Goal: Task Accomplishment & Management: Manage account settings

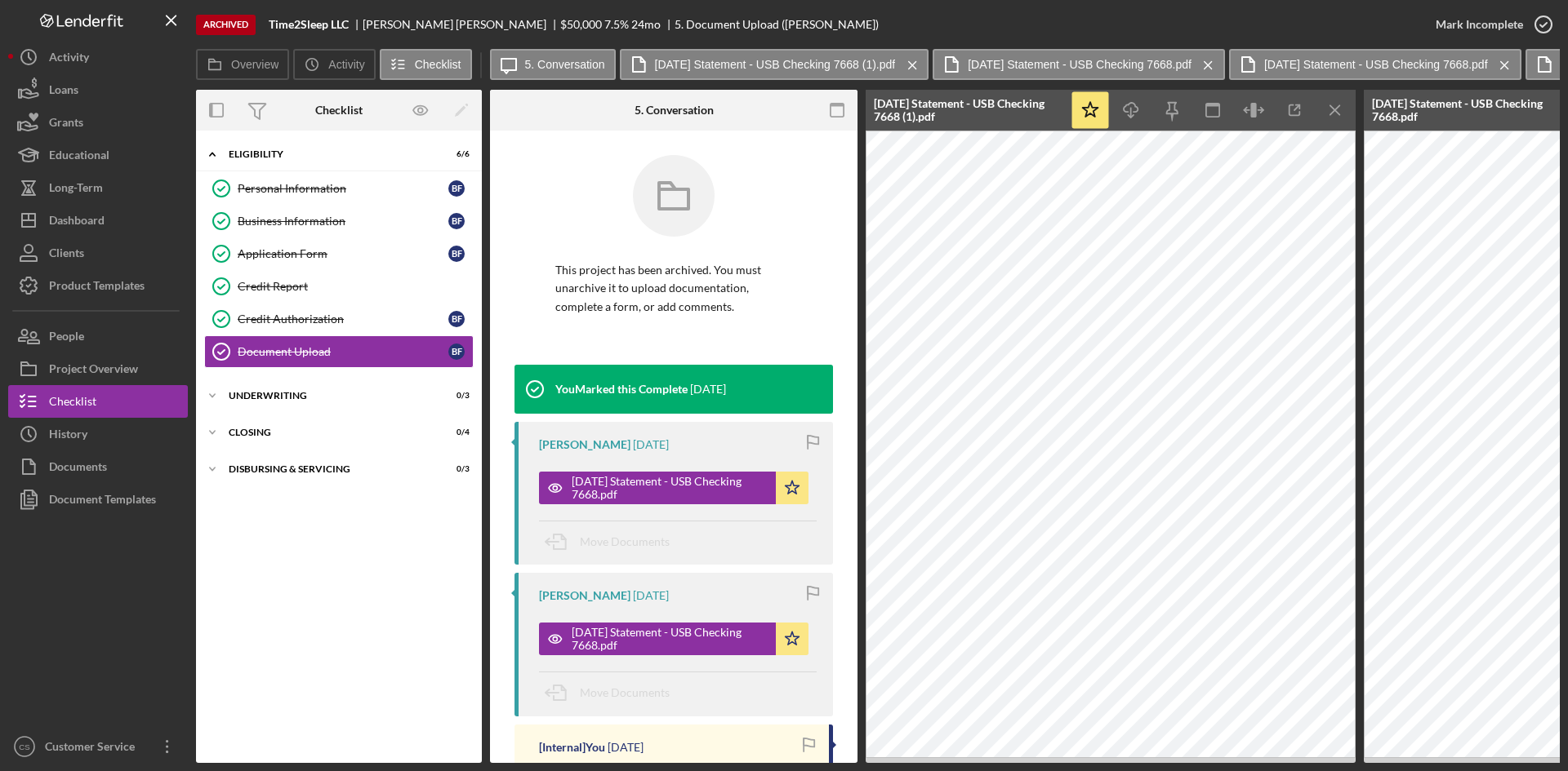
scroll to position [834, 0]
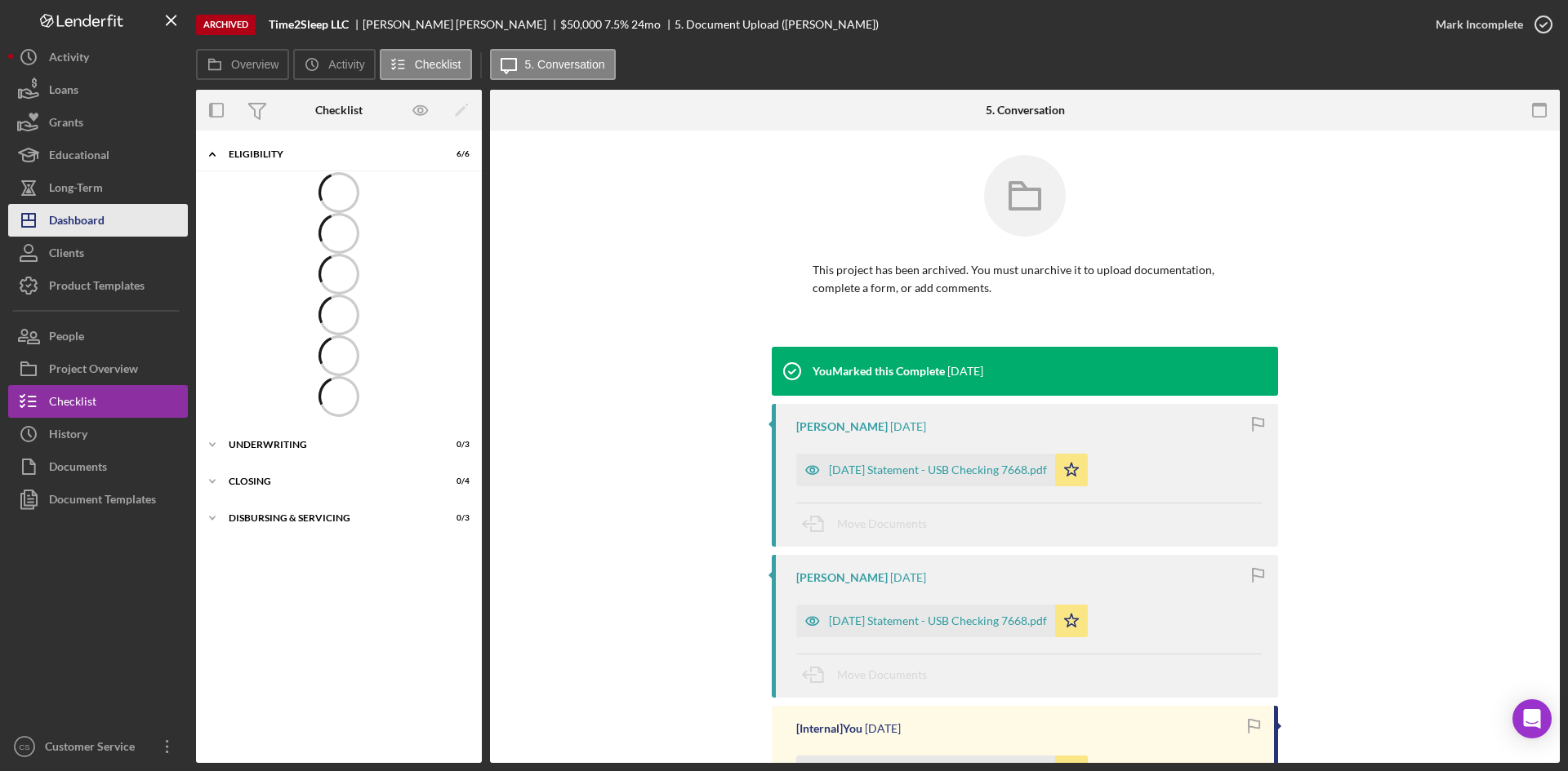
click at [89, 228] on div "Dashboard" at bounding box center [77, 222] width 56 height 37
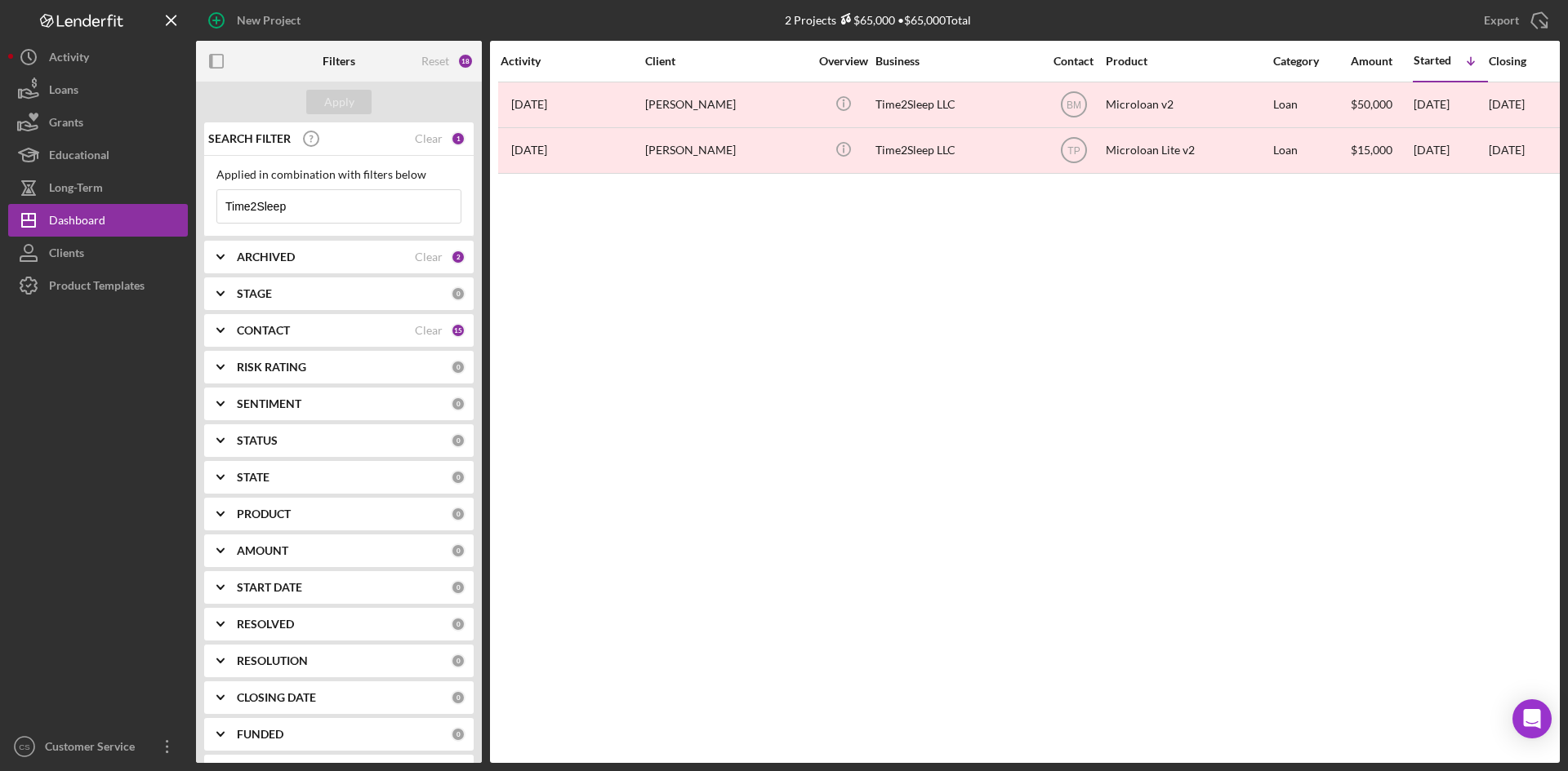
click at [68, 502] on div at bounding box center [98, 515] width 180 height 428
drag, startPoint x: 313, startPoint y: 210, endPoint x: 184, endPoint y: 222, distance: 129.6
click at [184, 222] on div "New Project 2 Projects $65,000 • $65,000 Total Time2Sleep Export Icon/Export Fi…" at bounding box center [783, 381] width 1551 height 763
click at [322, 255] on div "ARCHIVED" at bounding box center [326, 257] width 178 height 13
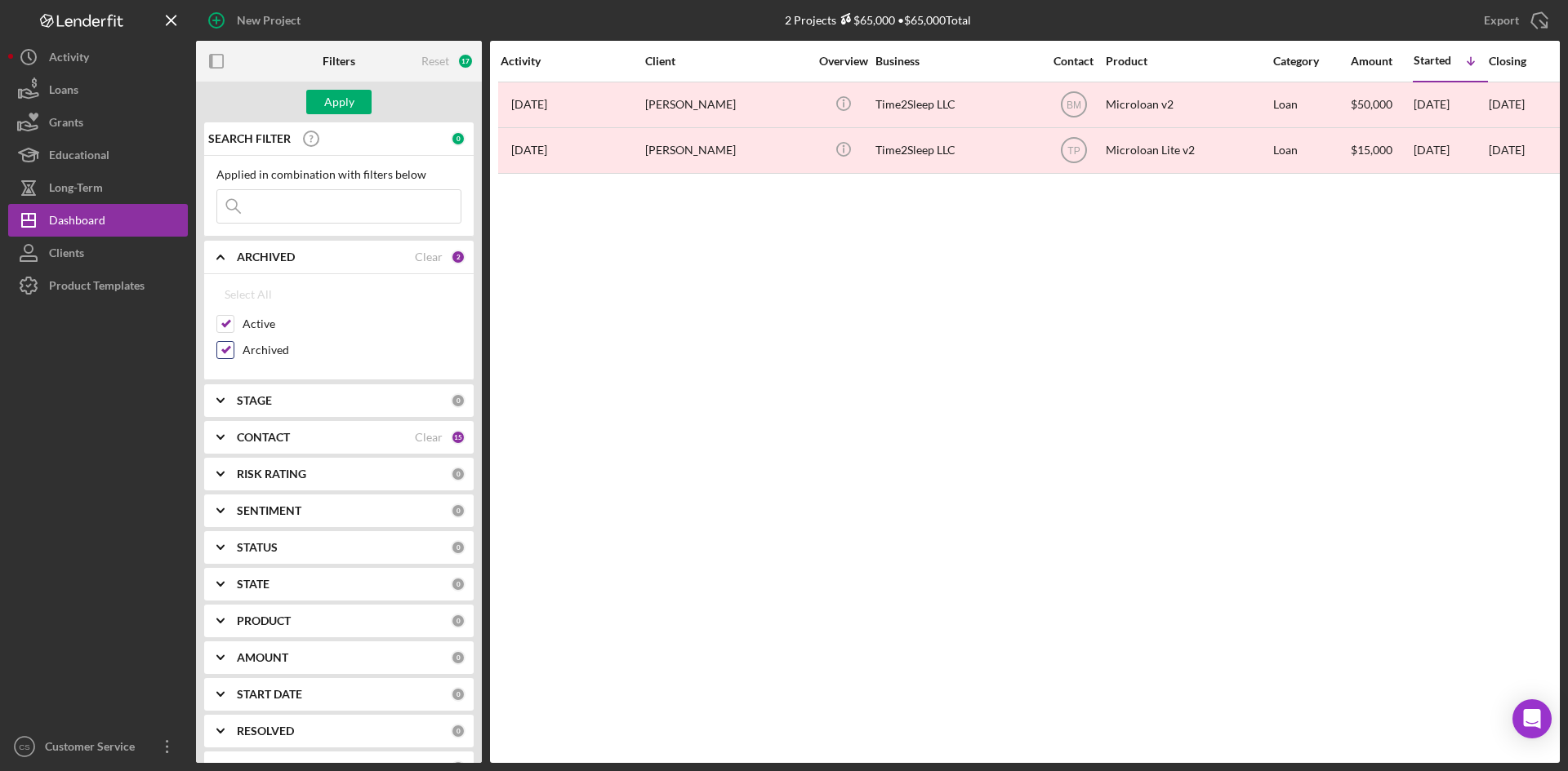
click at [254, 355] on label "Archived" at bounding box center [352, 350] width 219 height 16
click at [233, 355] on input "Archived" at bounding box center [225, 350] width 16 height 16
checkbox input "false"
click at [358, 108] on button "Apply" at bounding box center [339, 101] width 66 height 24
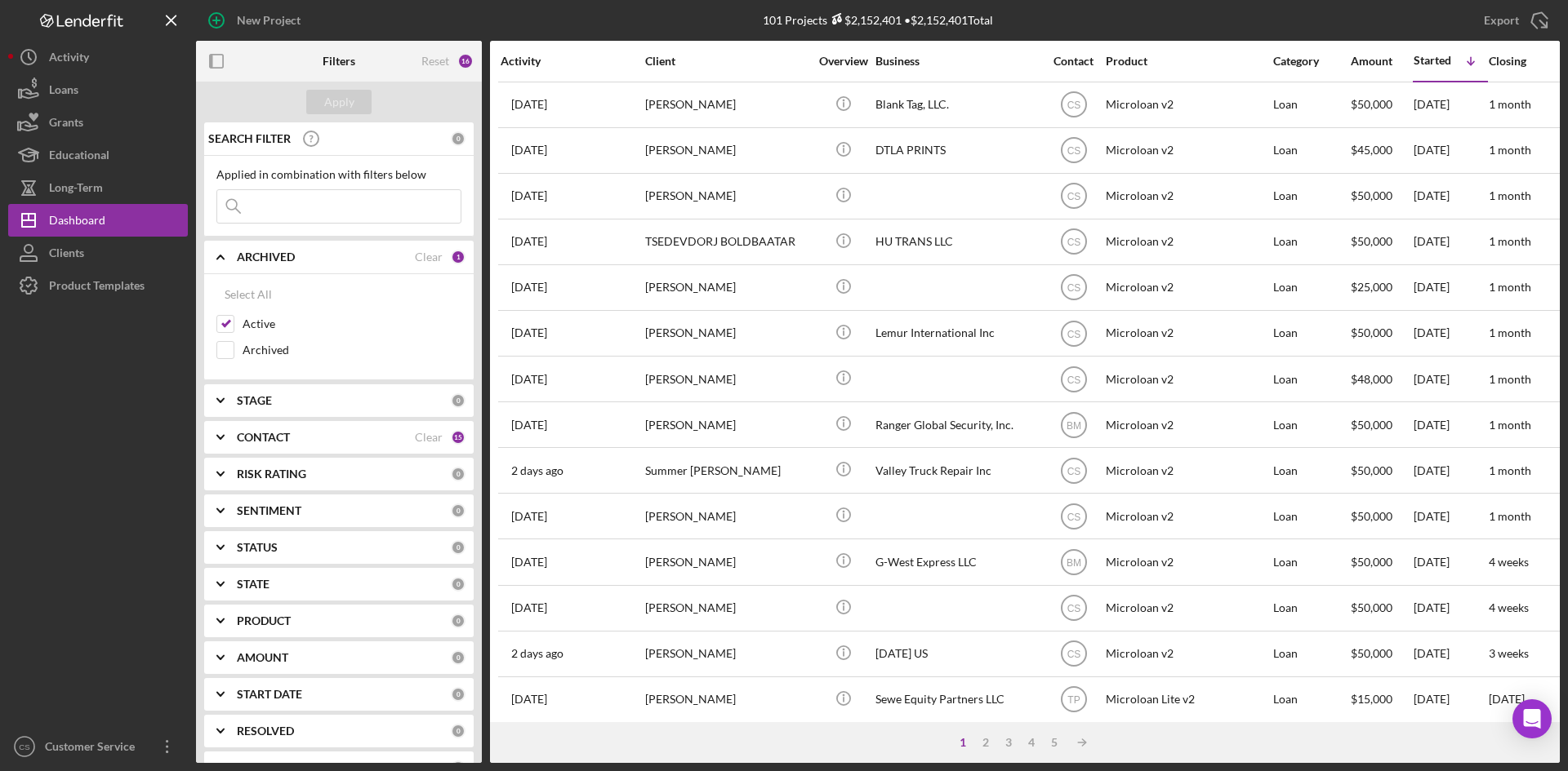
click at [463, 18] on div "New Project" at bounding box center [423, 20] width 454 height 40
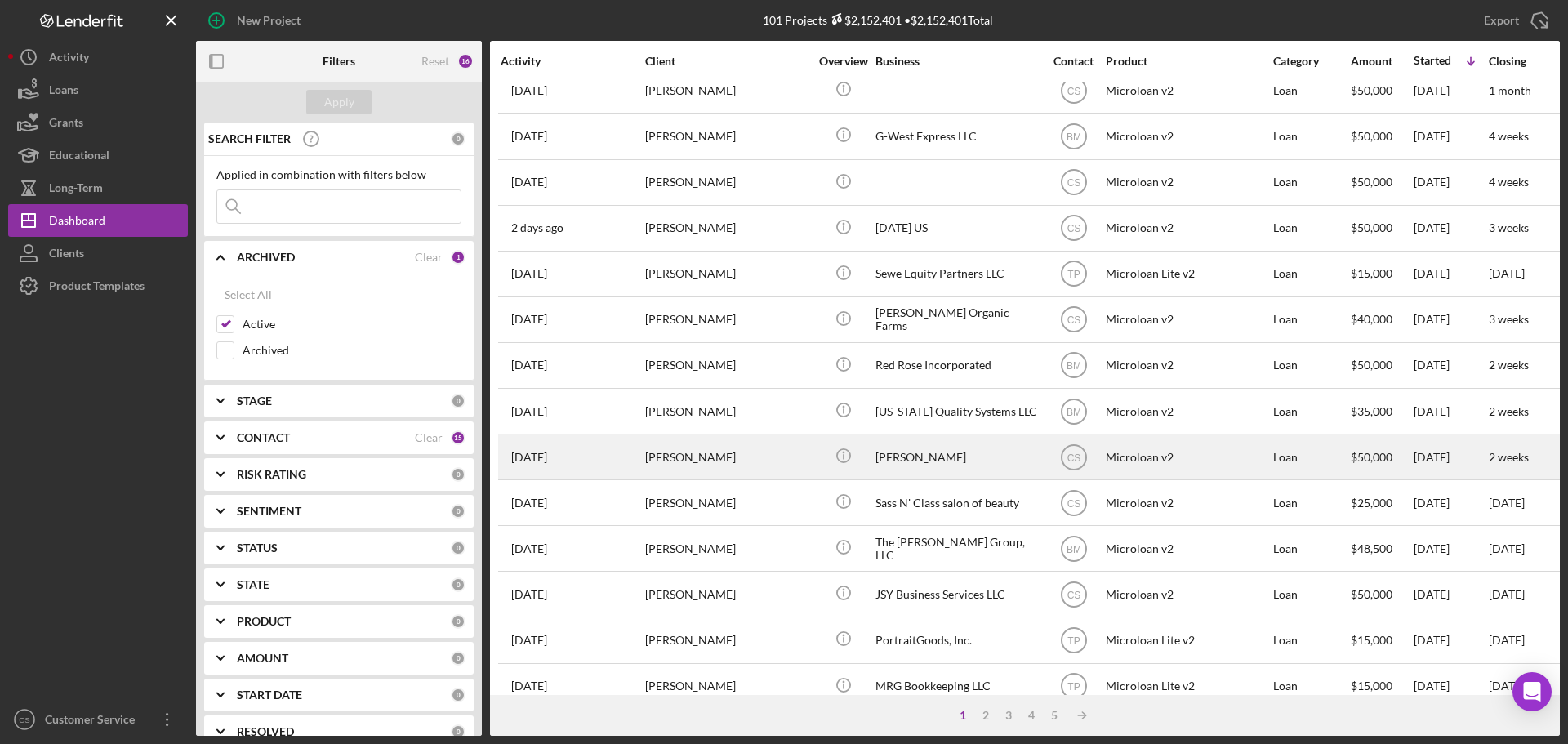
scroll to position [409, 0]
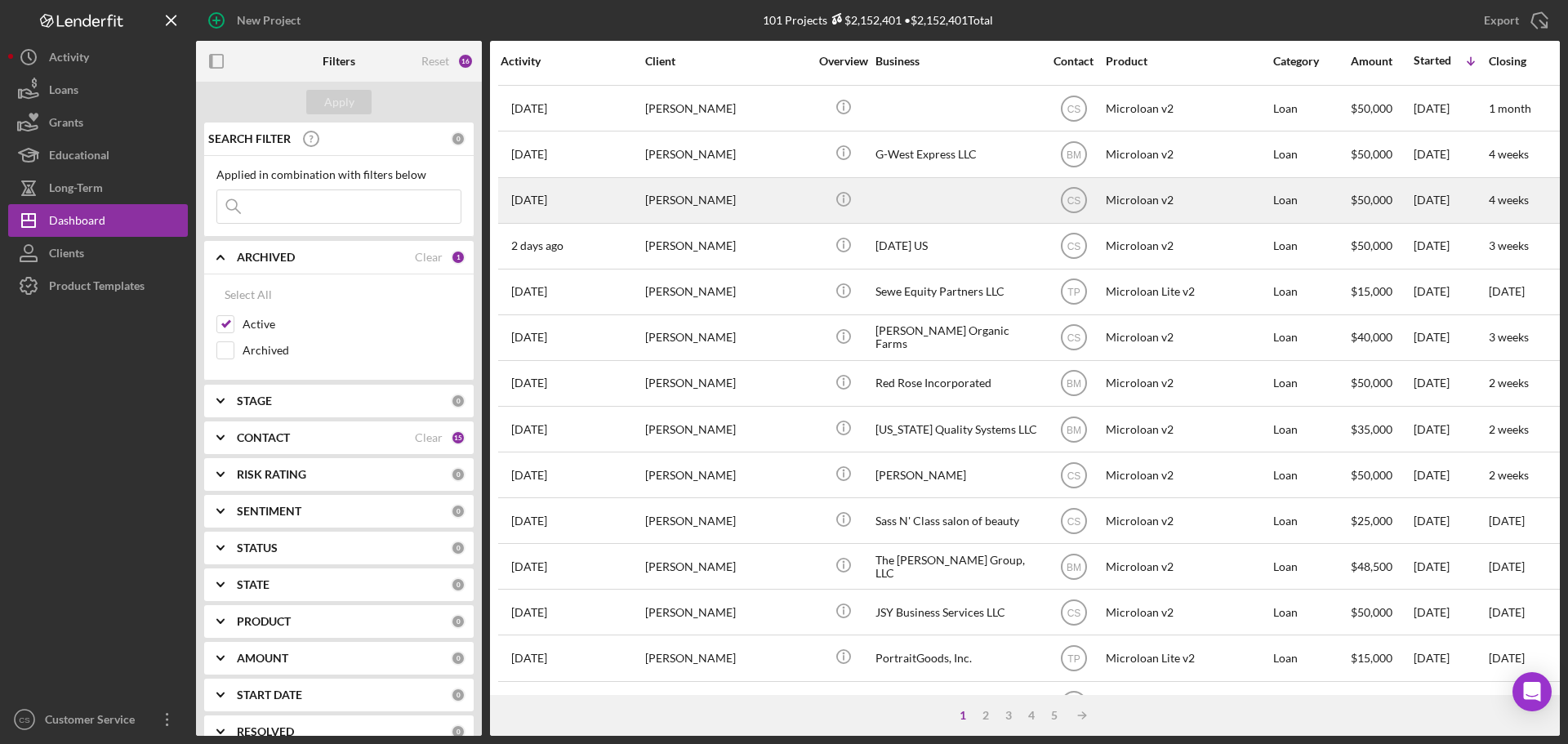
click at [754, 199] on div "Charly Chau" at bounding box center [727, 200] width 163 height 43
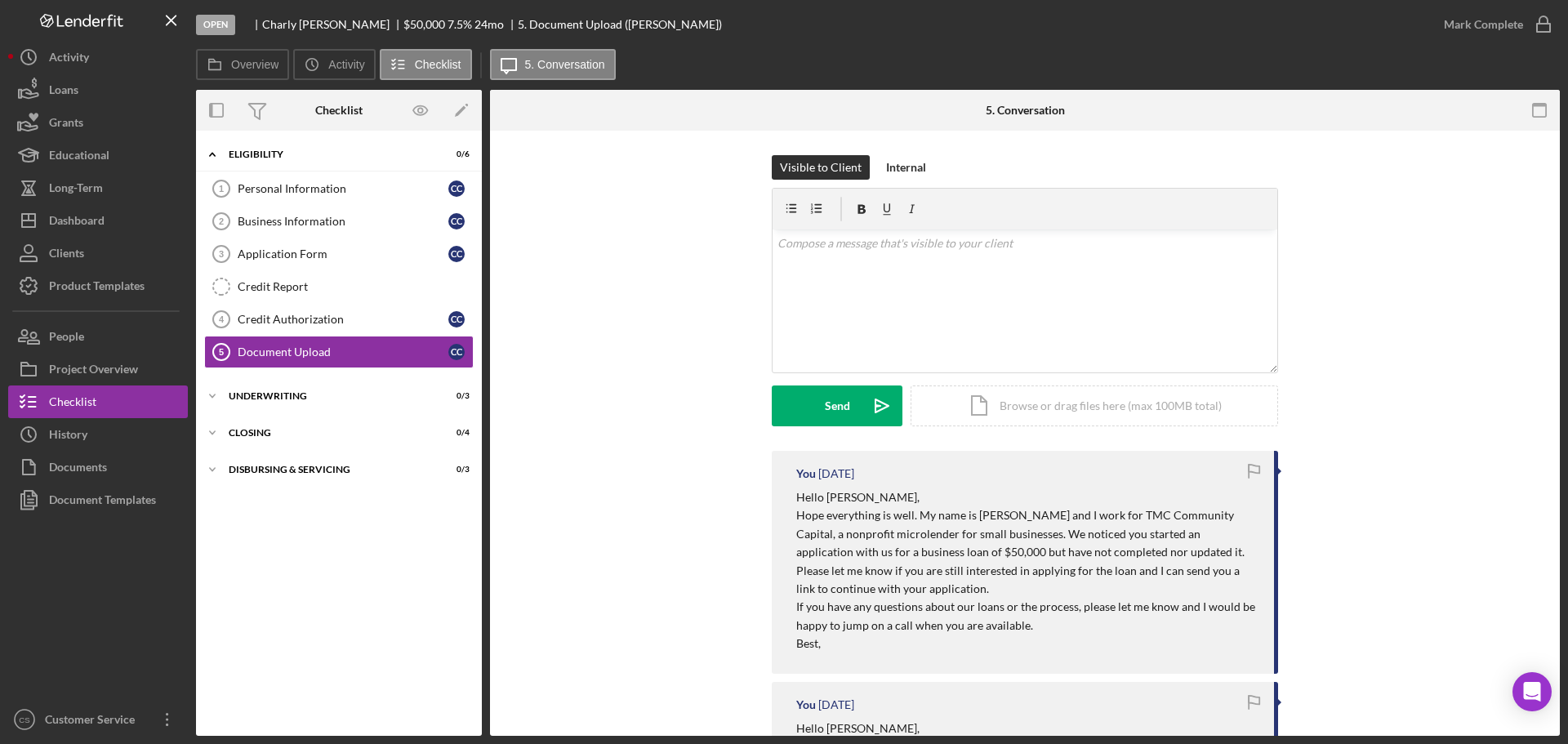
click at [606, 396] on div "Visible to Client Internal v Color teal Color pink Remove color Add row above A…" at bounding box center [1025, 303] width 1020 height 296
click at [115, 375] on div "Project Overview" at bounding box center [93, 371] width 89 height 37
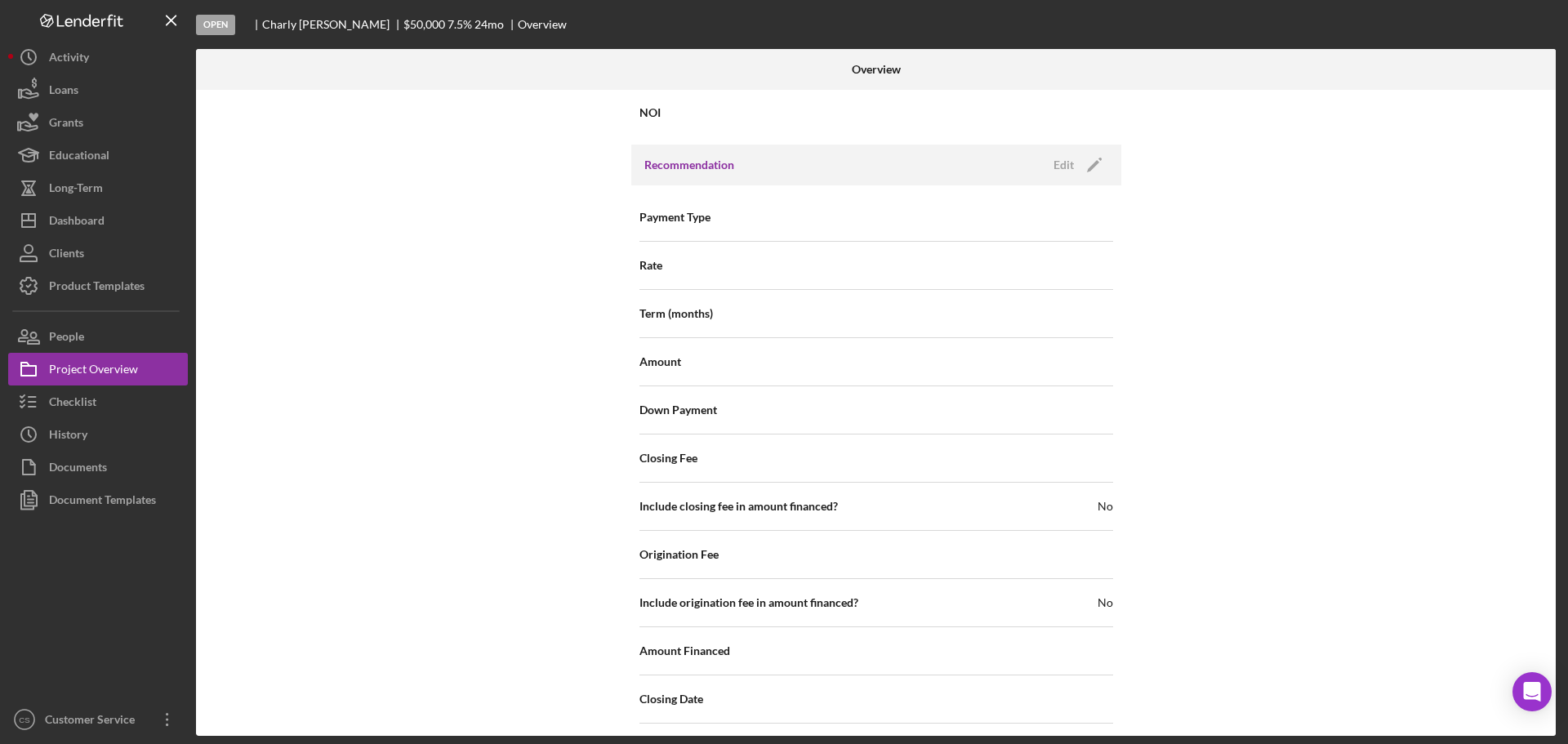
scroll to position [1594, 0]
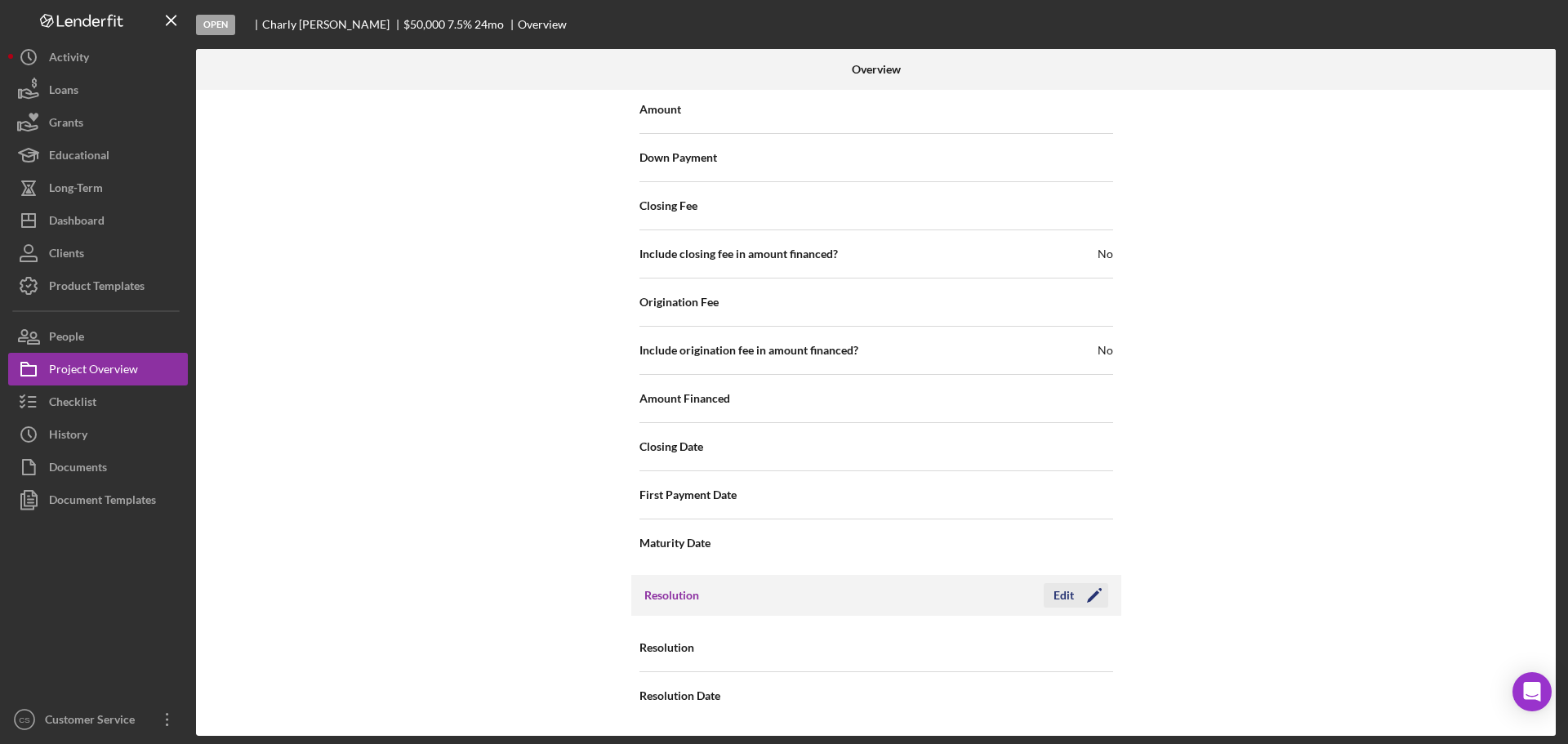
click at [1066, 597] on div "Edit" at bounding box center [1063, 595] width 21 height 24
click at [936, 644] on div "Select..." at bounding box center [974, 649] width 196 height 38
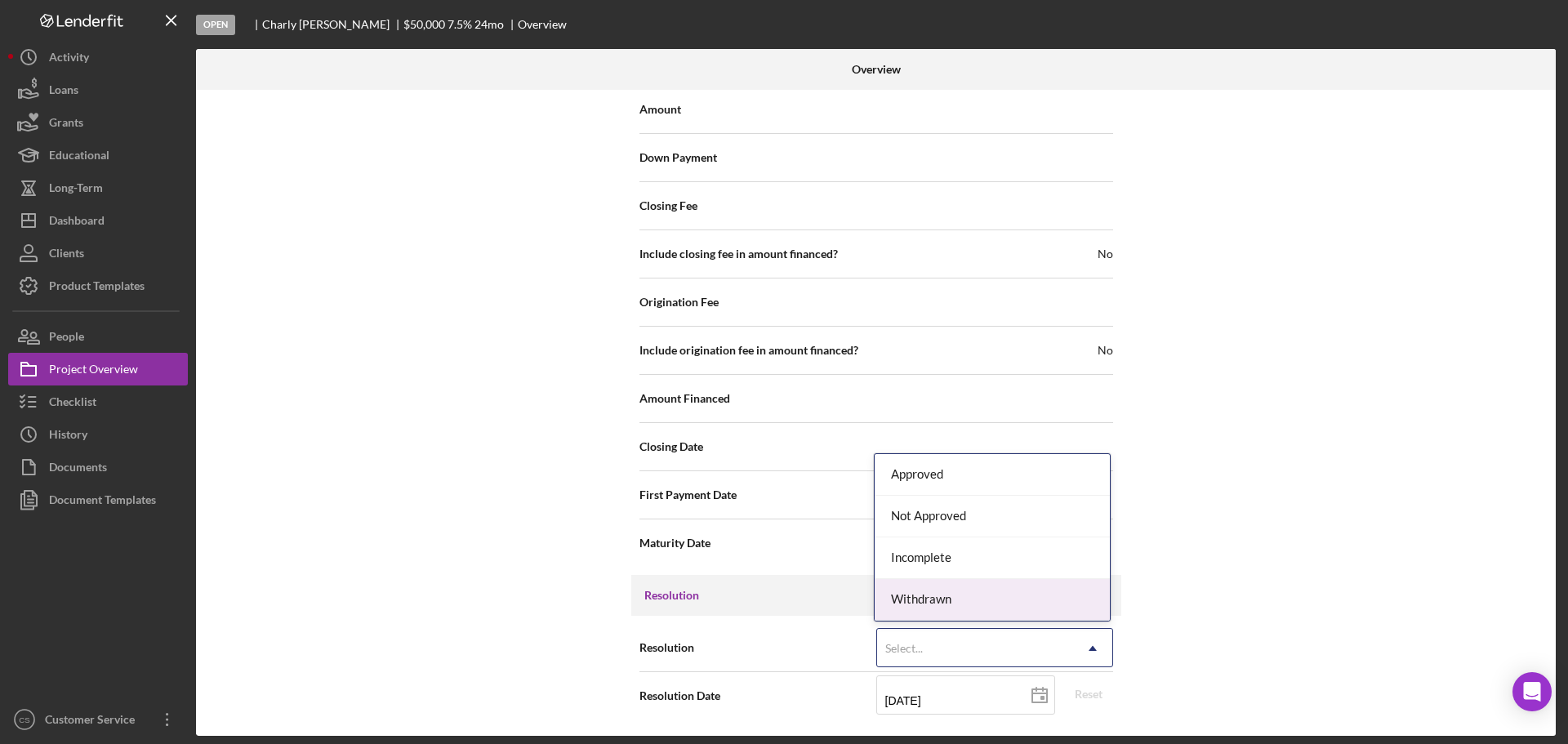
click at [960, 601] on div "Withdrawn" at bounding box center [992, 600] width 235 height 41
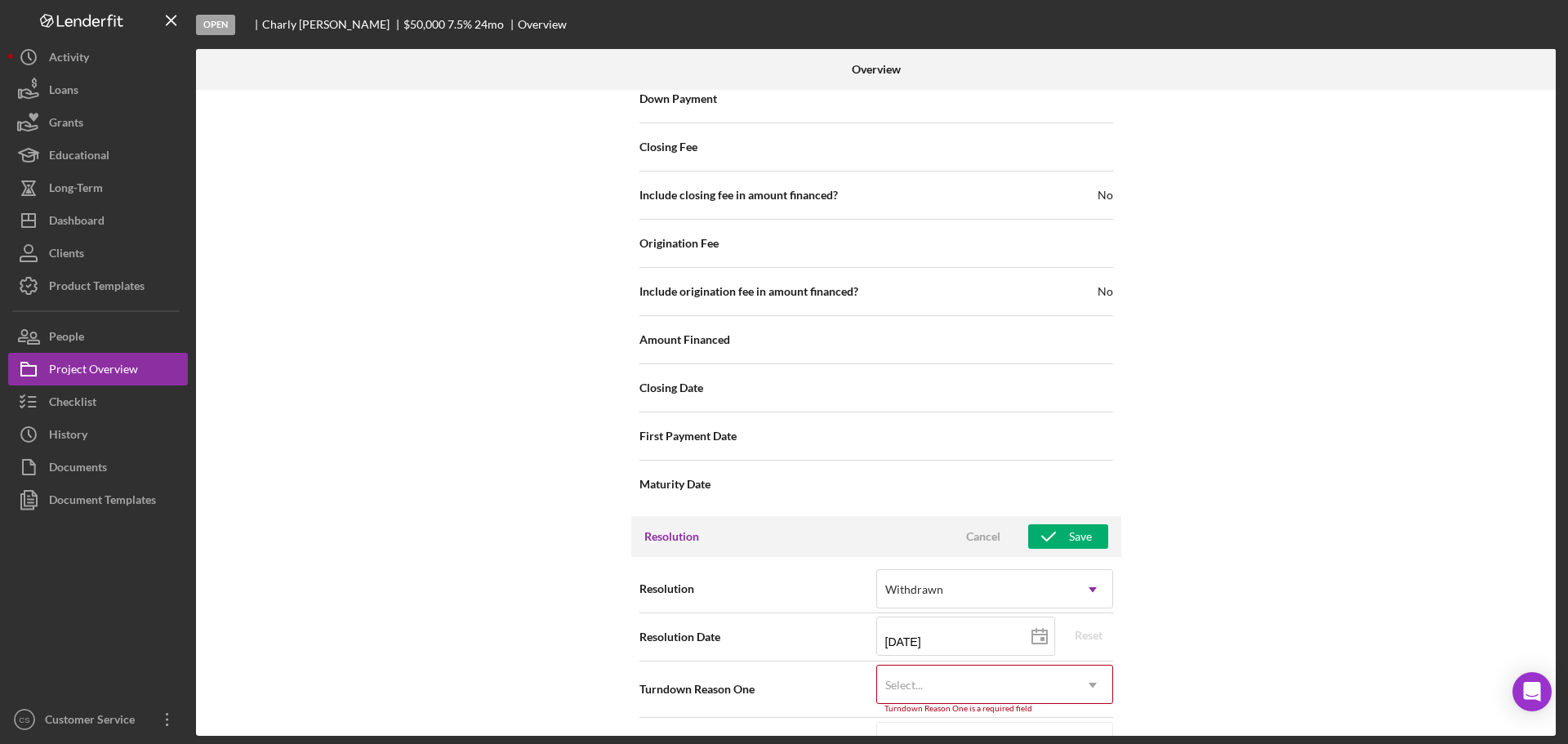
scroll to position [1698, 0]
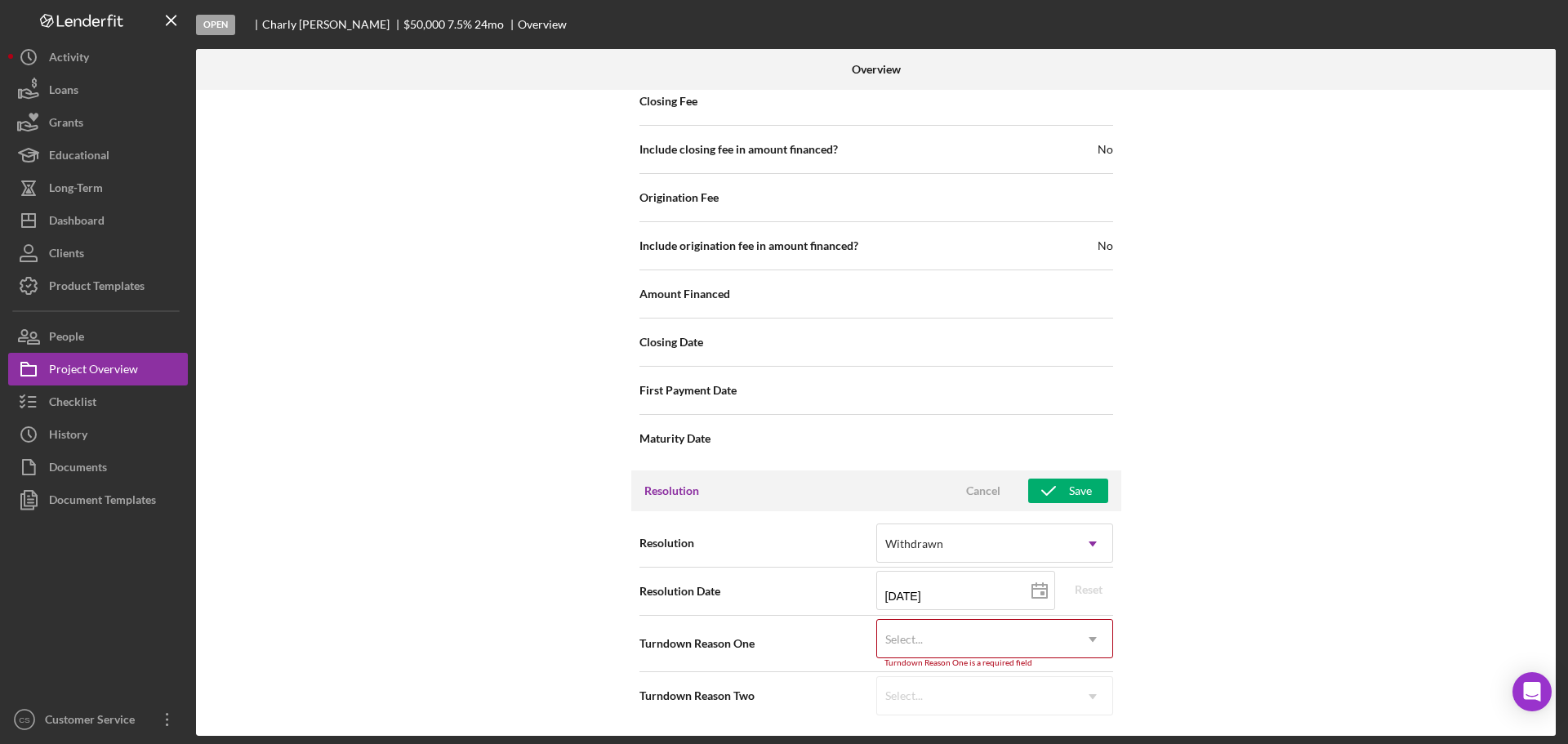
click at [953, 642] on div "Select..." at bounding box center [974, 640] width 196 height 38
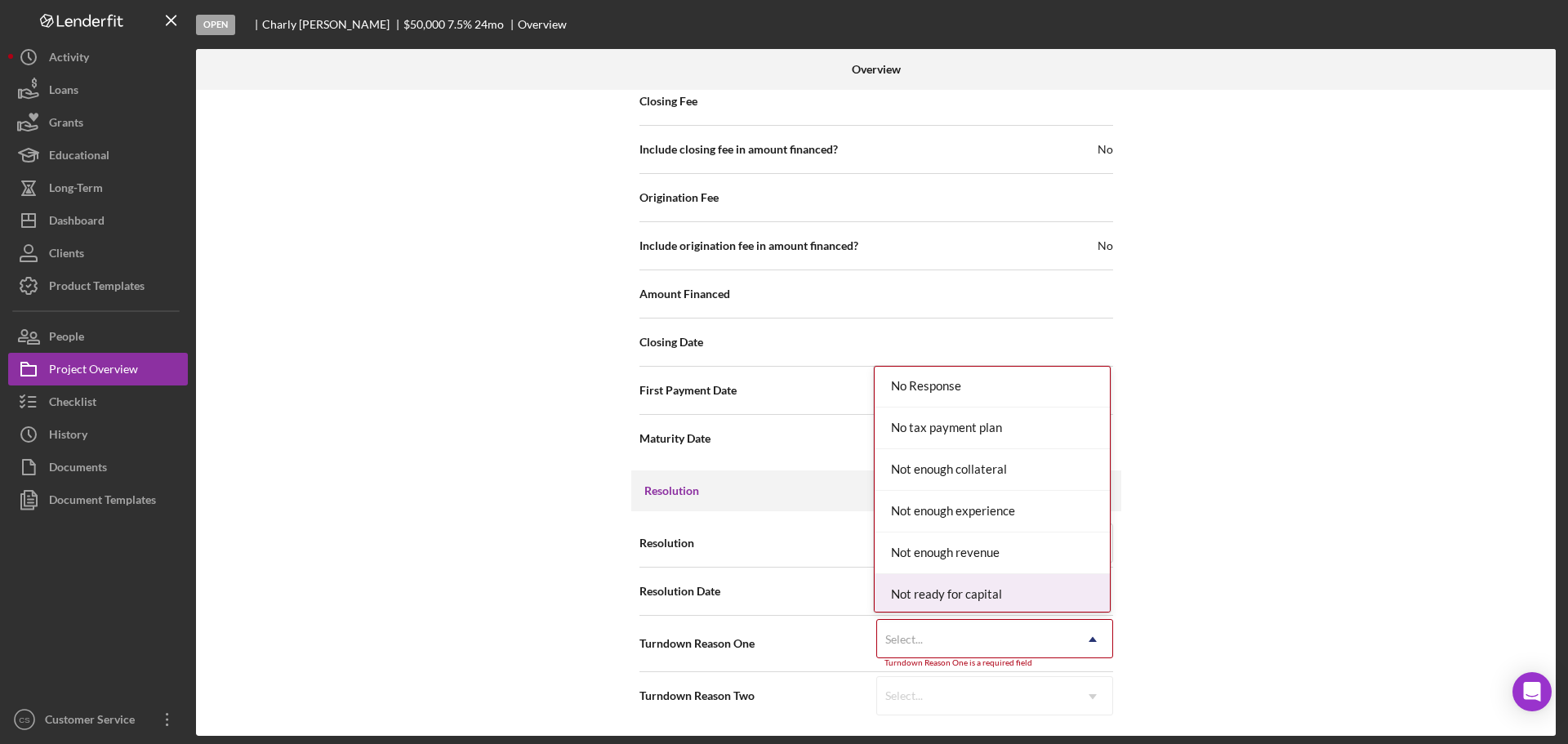
scroll to position [1144, 0]
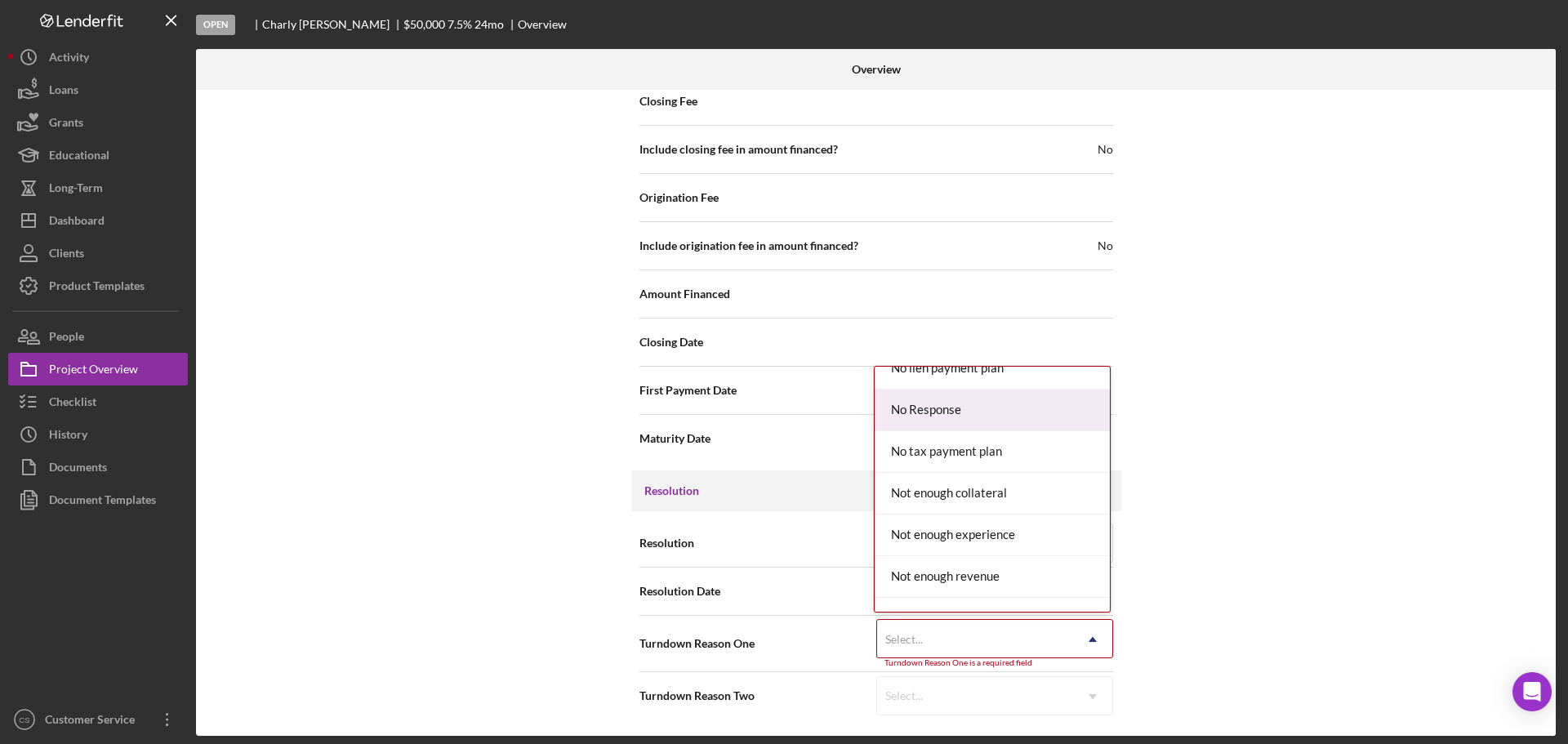
click at [986, 413] on div "No Response" at bounding box center [992, 411] width 235 height 41
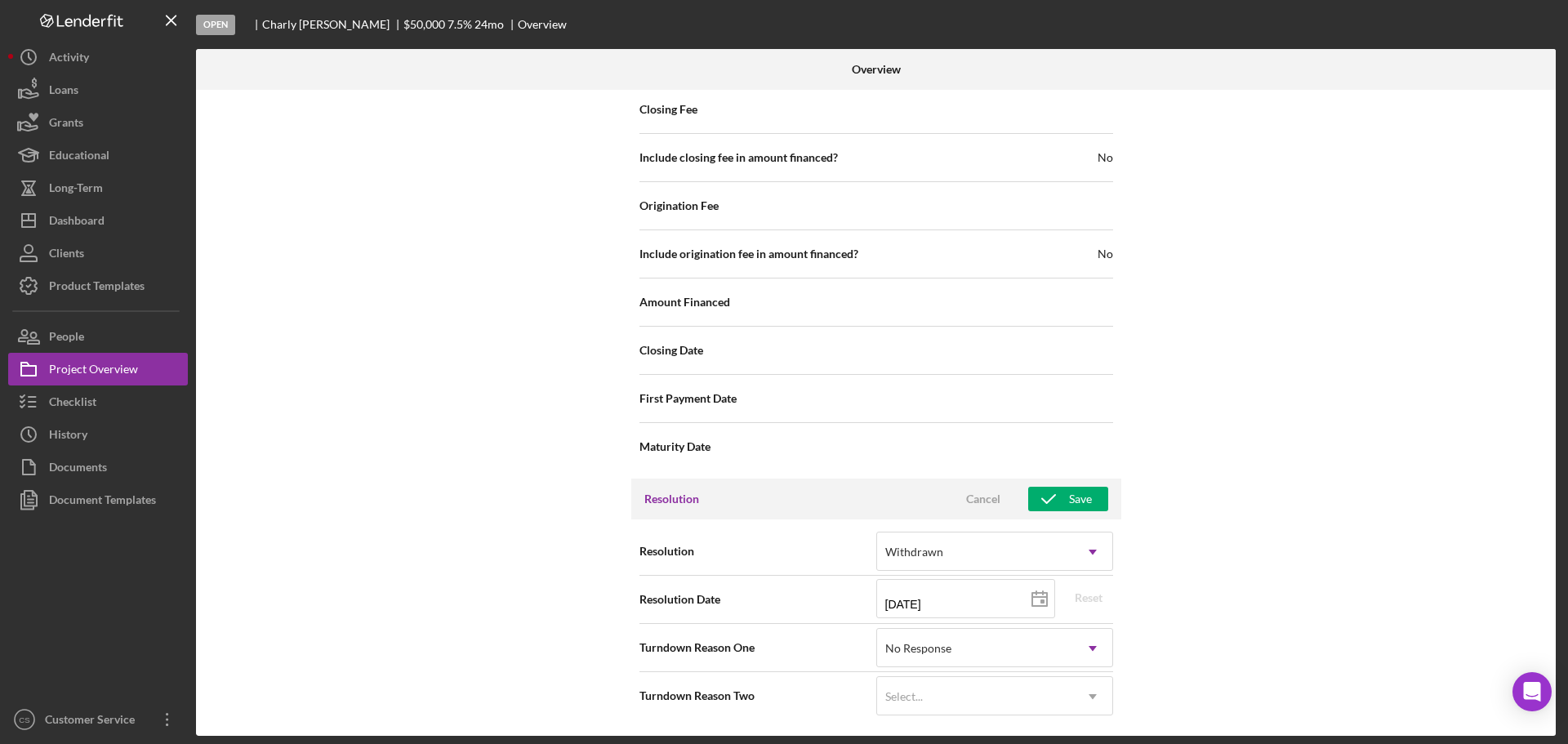
click at [591, 471] on div "Internal Workflow Stage Open Icon/Dropdown Arrow Archive (can unarchive later i…" at bounding box center [876, 412] width 1360 height 646
click at [1069, 491] on div "Save" at bounding box center [1079, 499] width 22 height 24
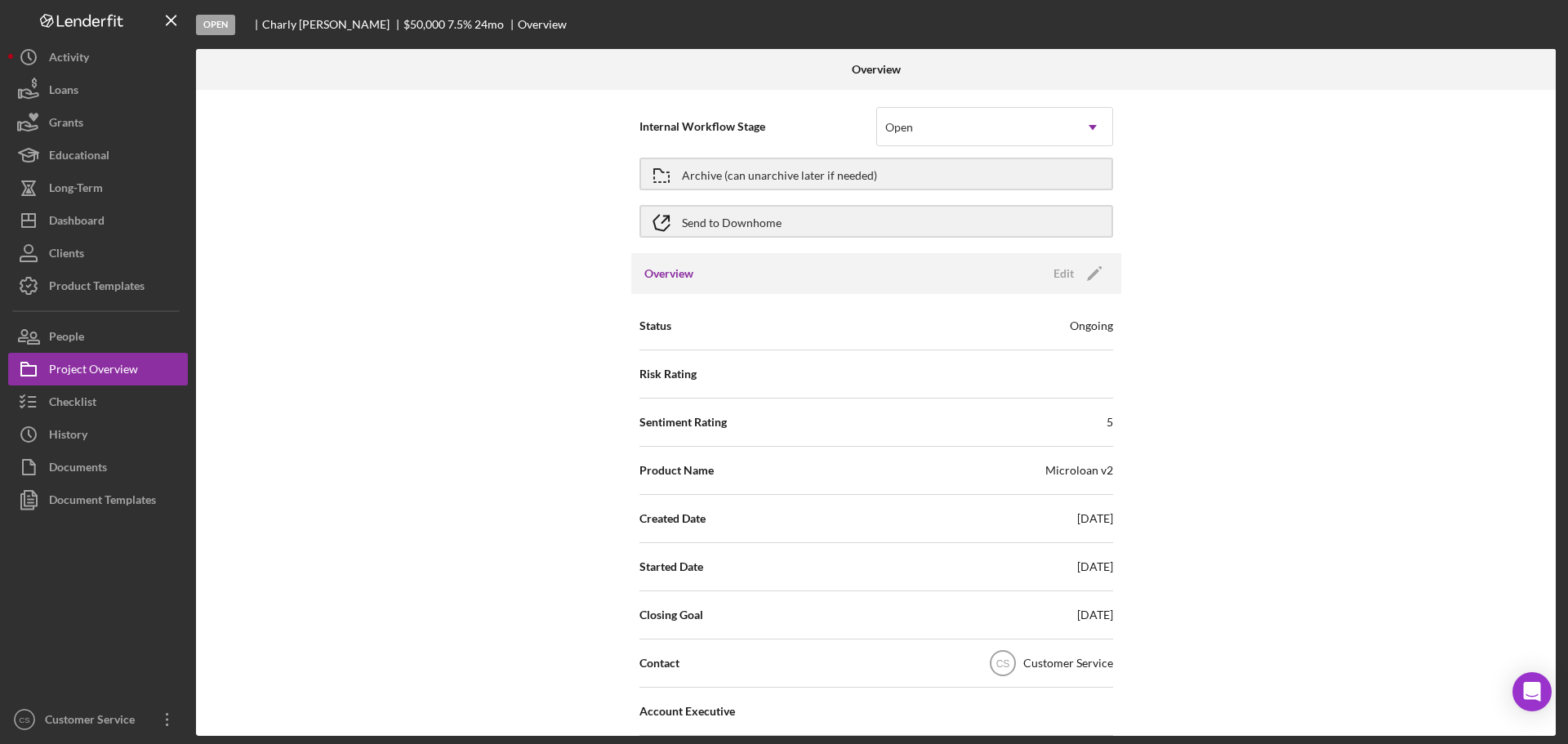
scroll to position [0, 0]
click at [1078, 177] on button "Archive (can unarchive later if needed)" at bounding box center [876, 177] width 473 height 32
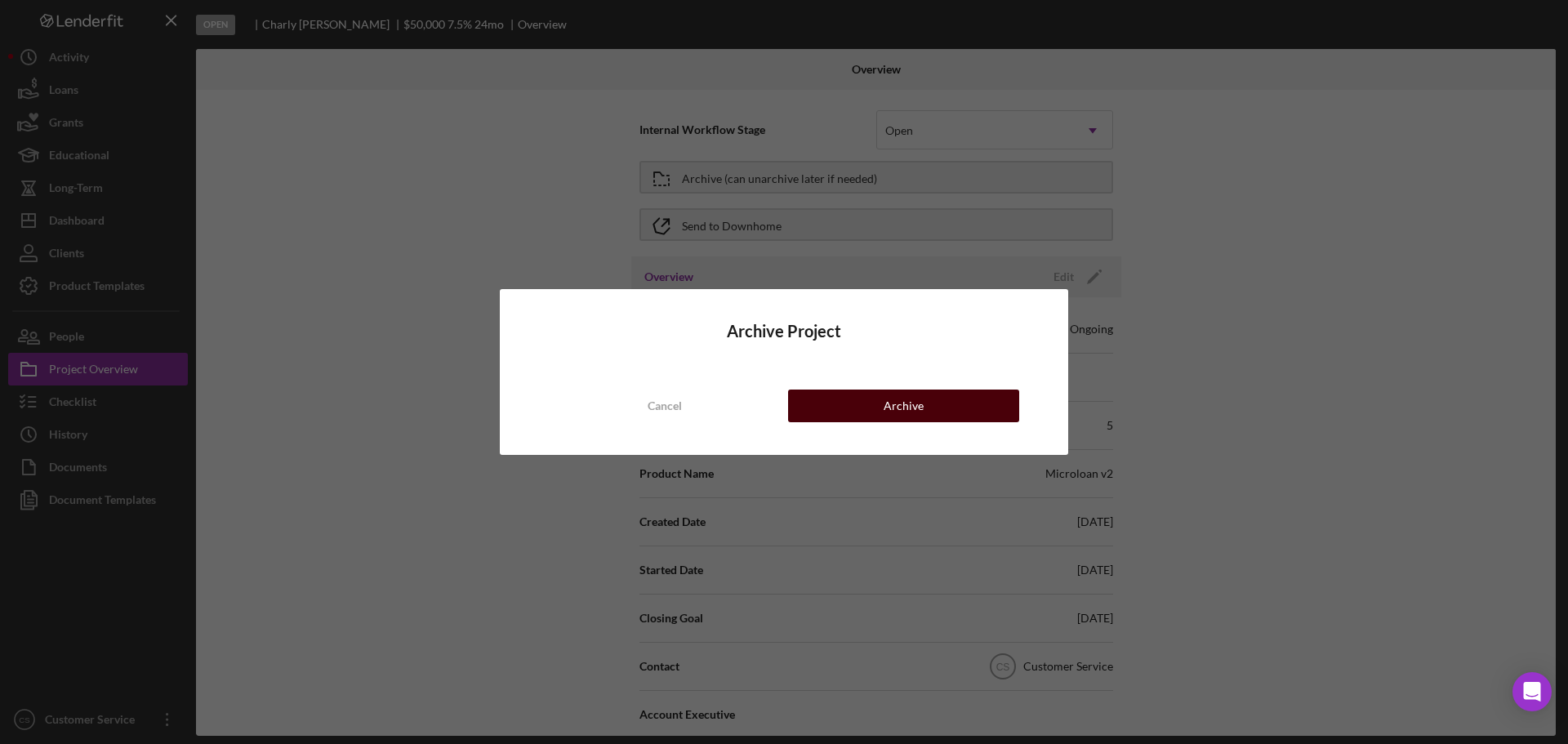
click at [885, 405] on div "Archive" at bounding box center [903, 406] width 40 height 32
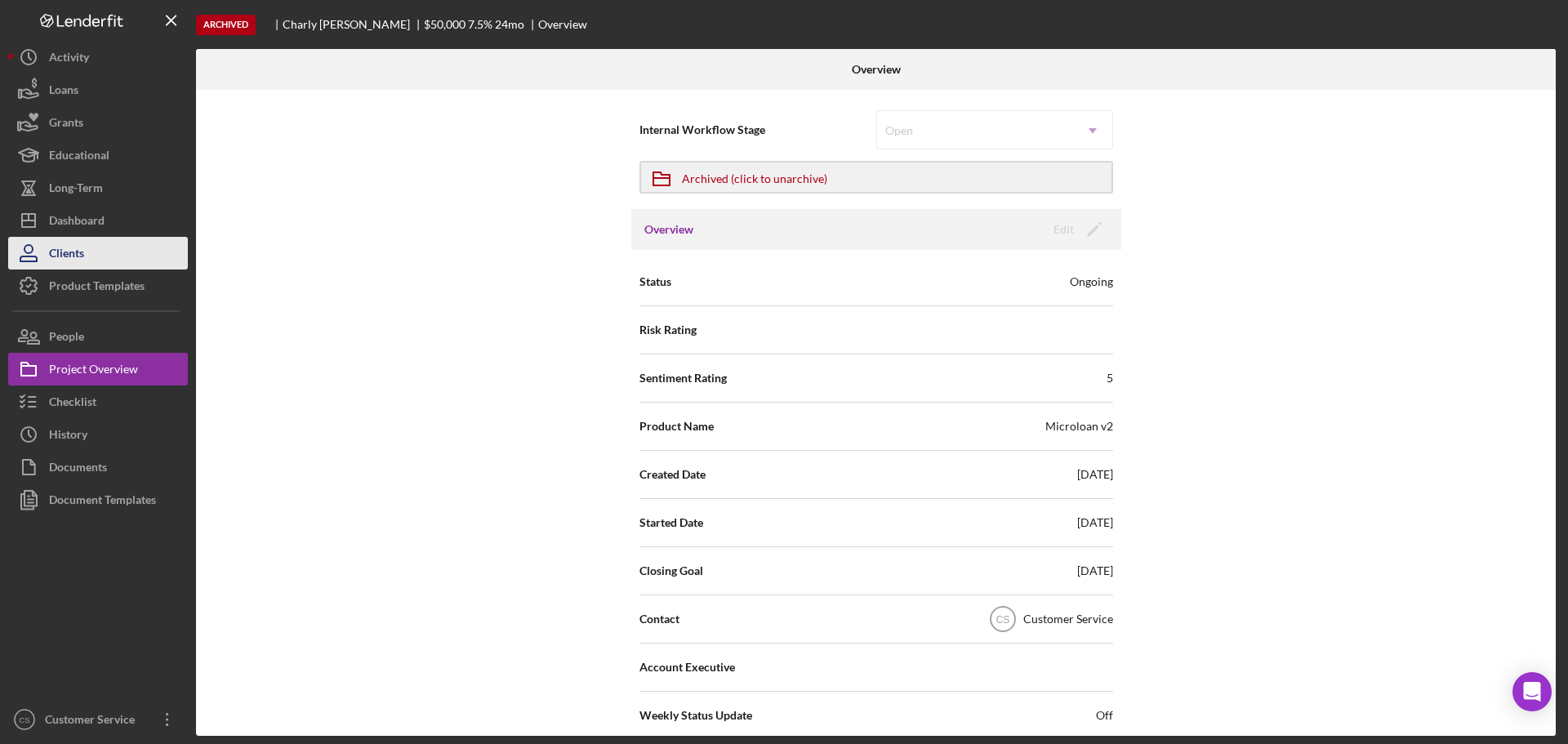
click at [48, 239] on icon "button" at bounding box center [28, 252] width 40 height 40
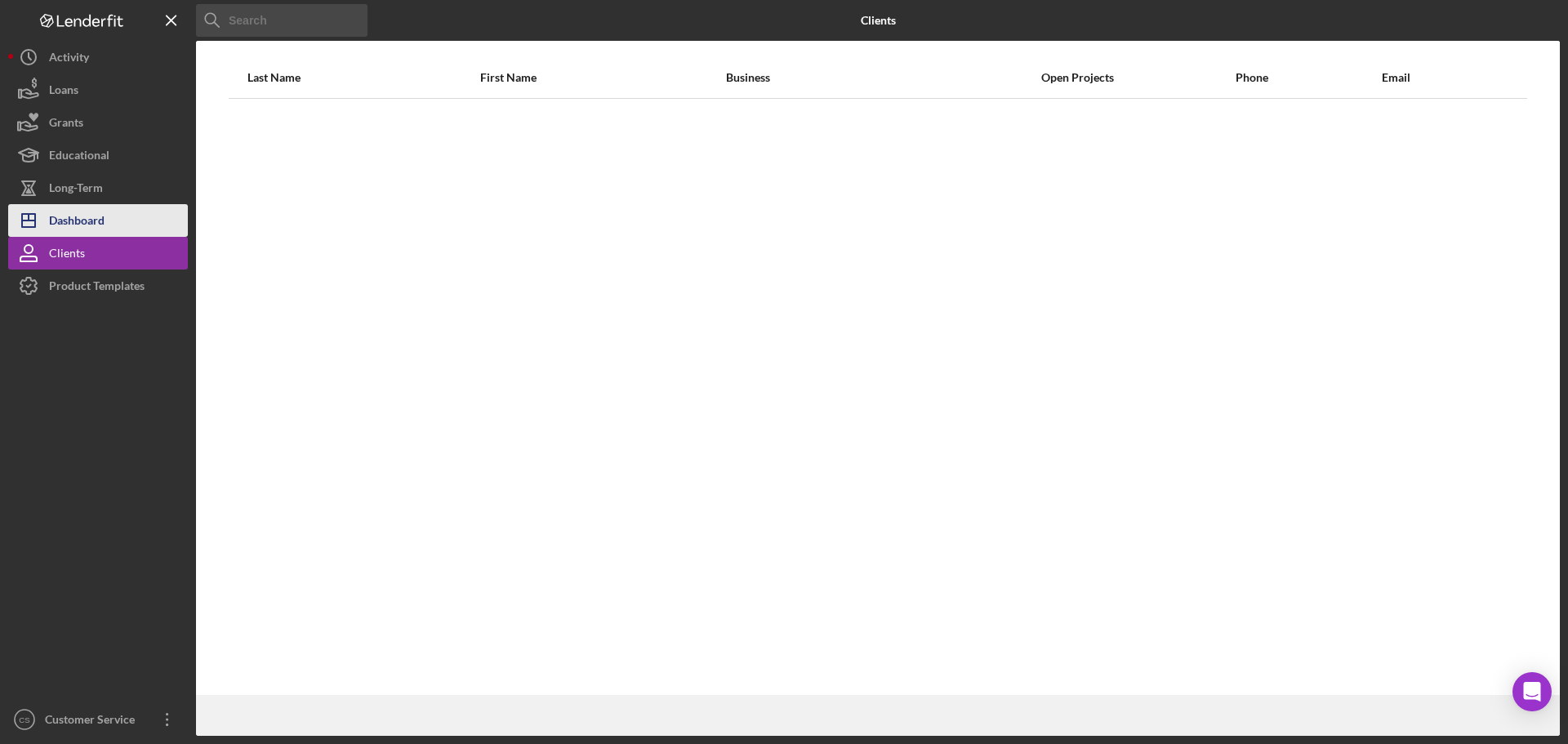
click at [52, 229] on div "Dashboard" at bounding box center [77, 222] width 56 height 37
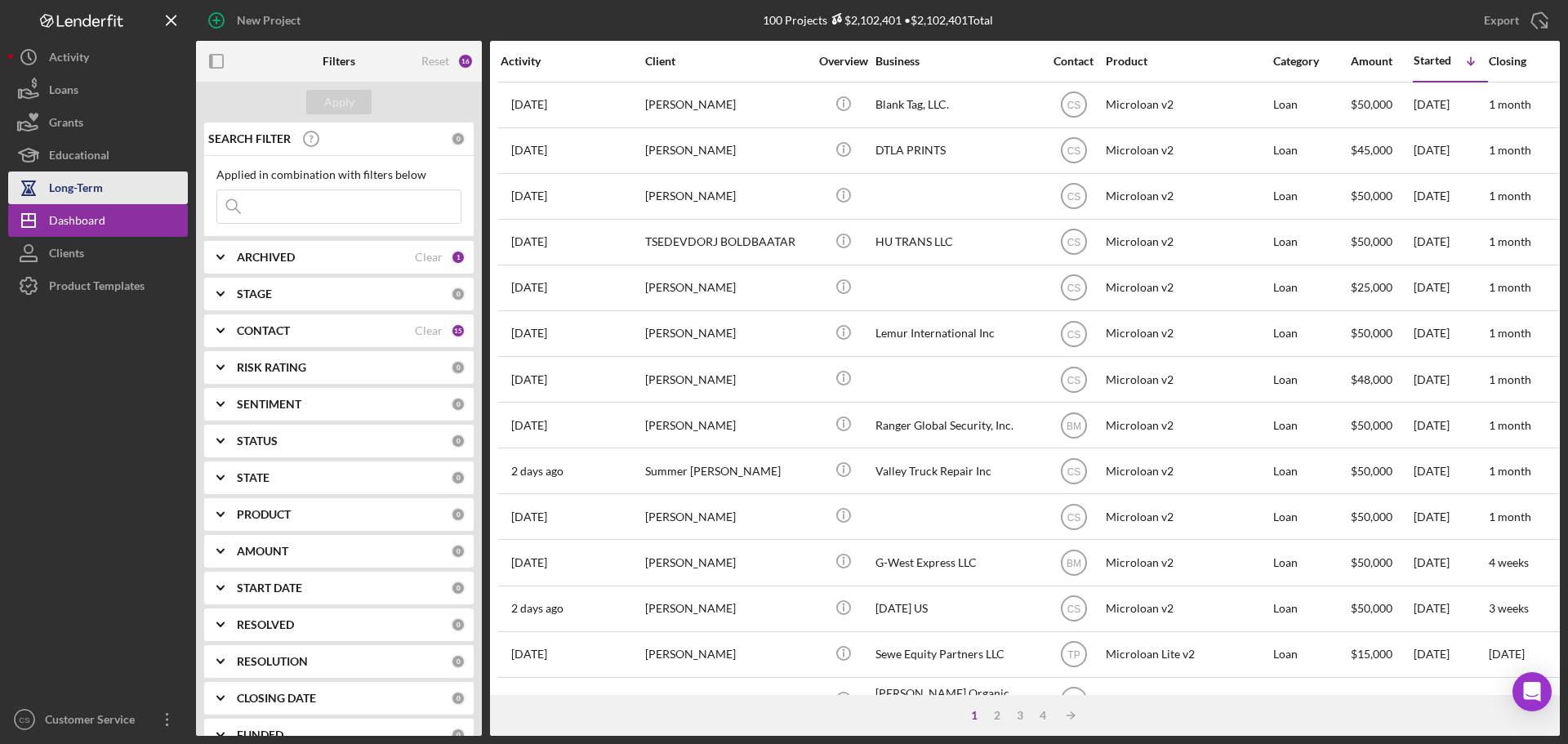
click at [95, 189] on div "Long-Term" at bounding box center [76, 190] width 54 height 37
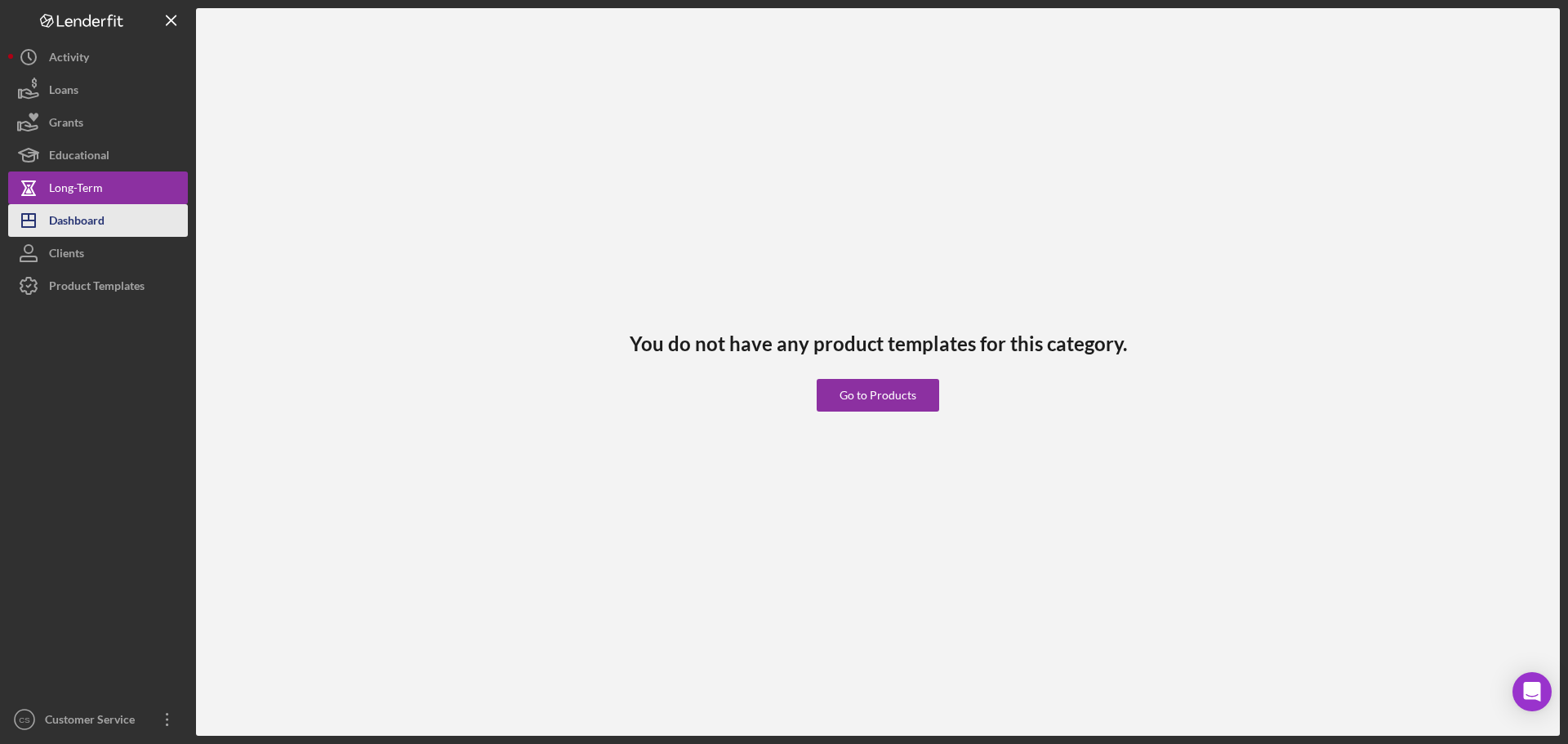
click at [92, 217] on div "Dashboard" at bounding box center [77, 222] width 56 height 37
